Goal: Transaction & Acquisition: Purchase product/service

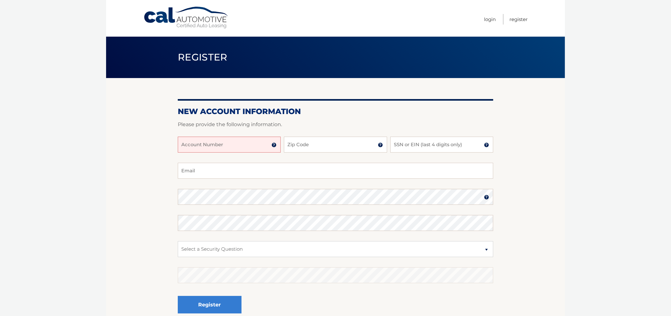
click at [213, 144] on input "Account Number" at bounding box center [229, 145] width 103 height 16
type input "44455518350"
click at [337, 140] on input "Zip Code" at bounding box center [335, 145] width 103 height 16
type input "11762"
click at [395, 147] on input "SSN or EIN (last 4 digits only)" at bounding box center [442, 145] width 103 height 16
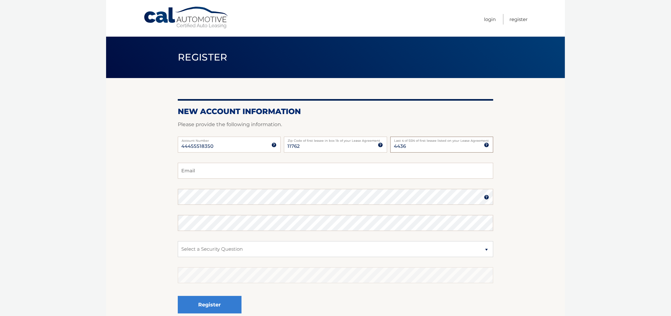
type input "4436"
click at [349, 166] on input "Email" at bounding box center [336, 171] width 316 height 16
type input "mjusti@optimum.net"
click at [488, 199] on img at bounding box center [486, 197] width 5 height 5
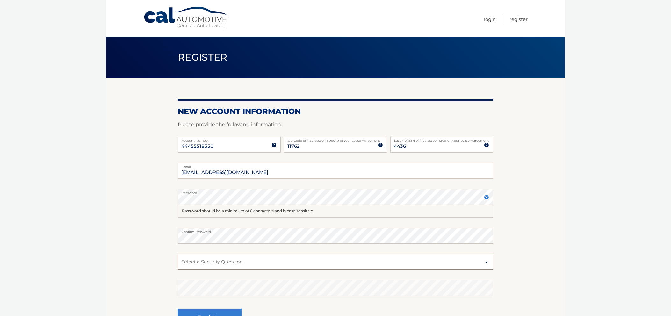
click at [354, 260] on select "Select a Security Question What was the name of your elementary school? What is…" at bounding box center [336, 262] width 316 height 16
select select "1"
click at [178, 254] on select "Select a Security Question What was the name of your elementary school? What is…" at bounding box center [336, 262] width 316 height 16
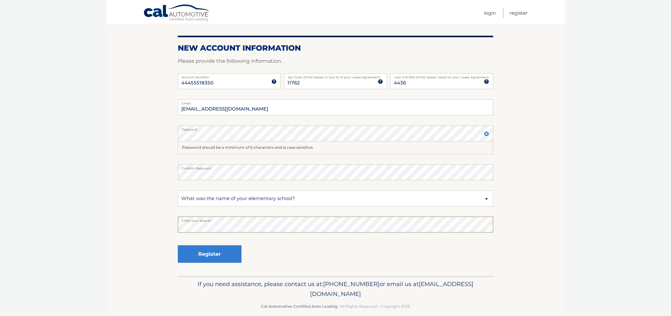
scroll to position [71, 0]
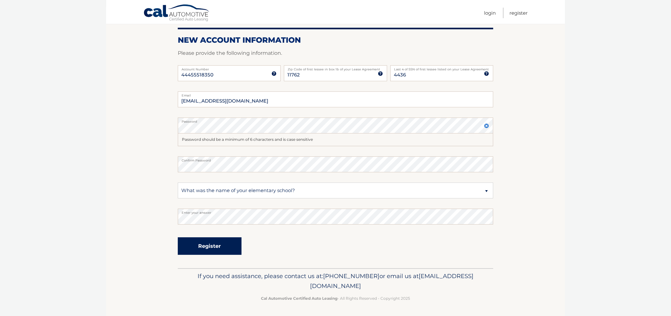
click at [208, 246] on button "Register" at bounding box center [210, 247] width 64 height 18
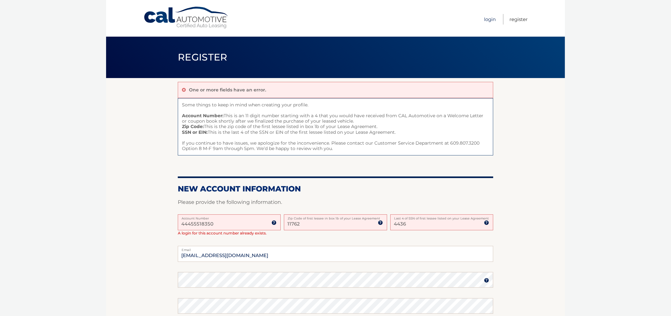
click at [495, 18] on link "Login" at bounding box center [490, 19] width 12 height 11
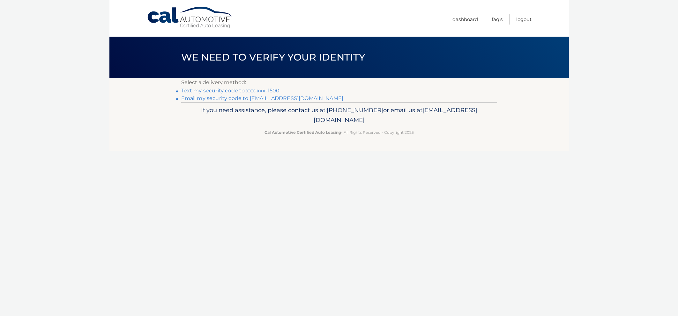
click at [209, 91] on link "Text my security code to xxx-xxx-1500" at bounding box center [230, 91] width 99 height 6
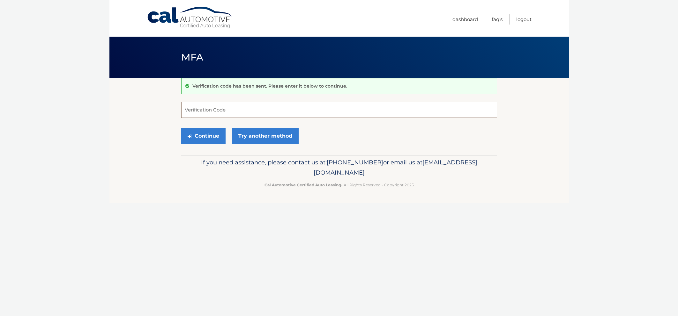
click at [211, 106] on input "Verification Code" at bounding box center [339, 110] width 316 height 16
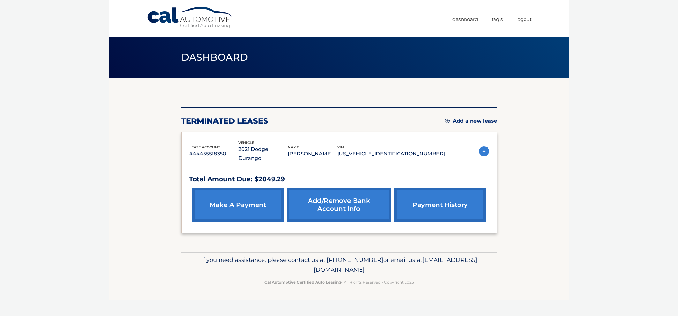
click at [237, 202] on link "make a payment" at bounding box center [237, 205] width 91 height 34
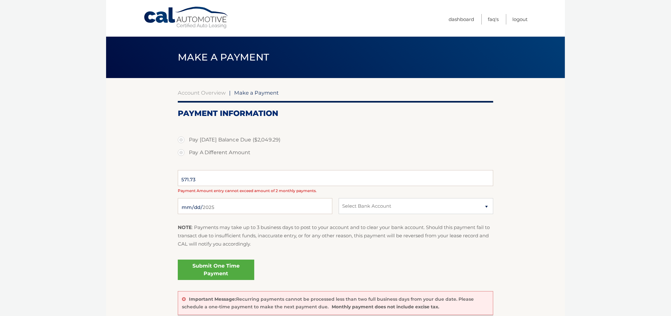
select select "NWFmMzNlNDUtZmNlMi00ZjVhLTkwZDAtNTI0ZDRhZWUzM2I3"
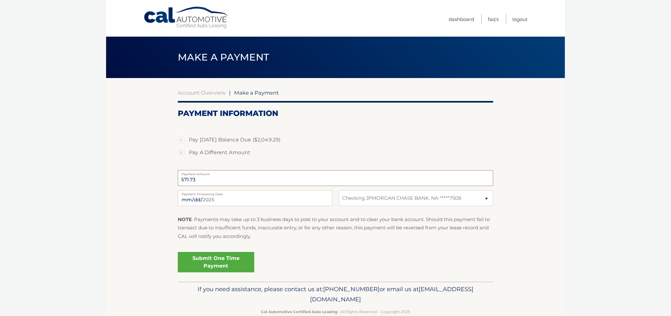
drag, startPoint x: 209, startPoint y: 181, endPoint x: 136, endPoint y: 168, distance: 73.3
click at [136, 168] on section "Account Overview | Make a Payment Payment Information Pay [DATE] Balance Due ($…" at bounding box center [335, 180] width 459 height 204
click at [200, 176] on input "571.73" at bounding box center [336, 178] width 316 height 16
click at [191, 178] on input "571.73" at bounding box center [336, 178] width 316 height 16
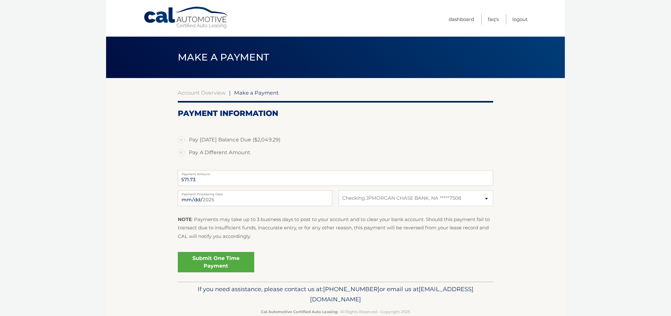
click at [182, 151] on label "Pay A Different Amount" at bounding box center [336, 152] width 316 height 13
click at [182, 151] on input "Pay A Different Amount" at bounding box center [183, 151] width 6 height 10
radio input "true"
type input "341.54"
click at [203, 264] on link "Submit One Time Payment" at bounding box center [216, 262] width 77 height 20
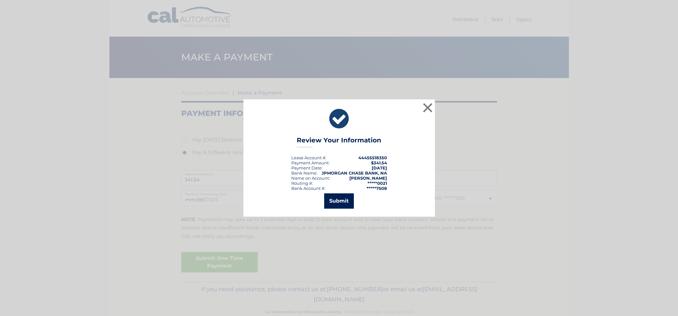
click at [337, 203] on button "Submit" at bounding box center [339, 201] width 30 height 15
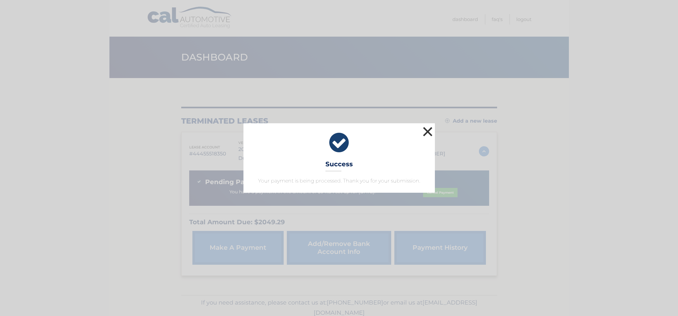
click at [429, 132] on button "×" at bounding box center [427, 131] width 13 height 13
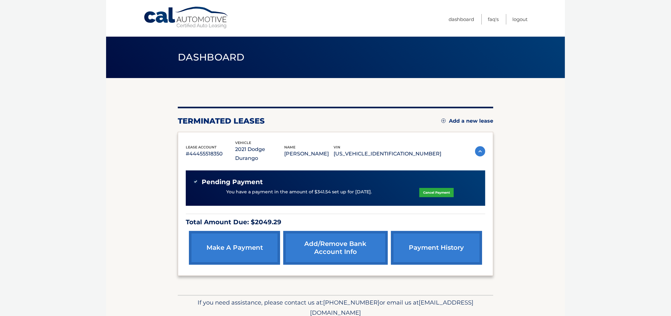
click at [443, 246] on link "payment history" at bounding box center [436, 248] width 91 height 34
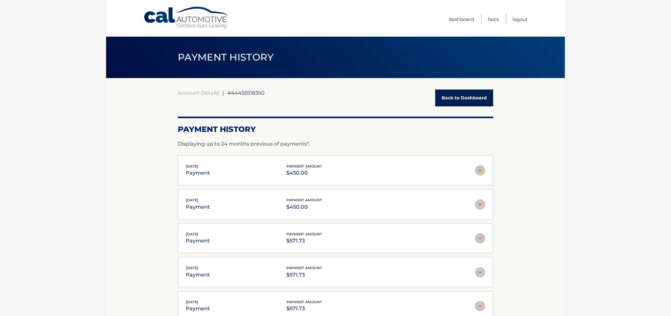
click at [454, 96] on link "Back to Dashboard" at bounding box center [465, 98] width 58 height 17
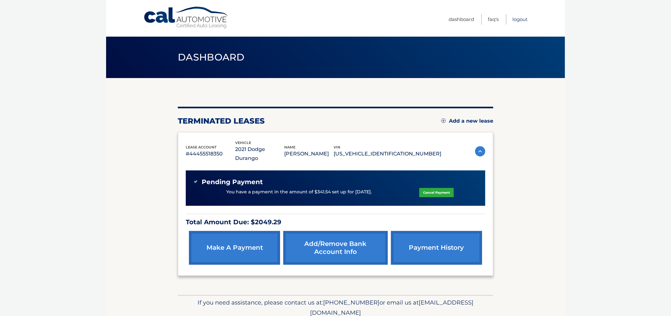
click at [523, 19] on link "Logout" at bounding box center [520, 19] width 15 height 11
